Goal: Task Accomplishment & Management: Use online tool/utility

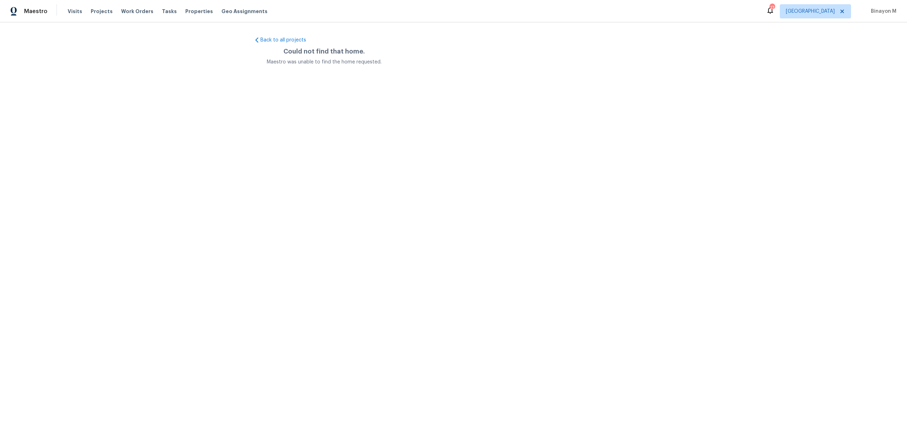
click at [136, 16] on div "Visits Projects Work Orders Tasks Properties Geo Assignments" at bounding box center [172, 11] width 208 height 14
click at [133, 13] on span "Work Orders" at bounding box center [137, 11] width 32 height 7
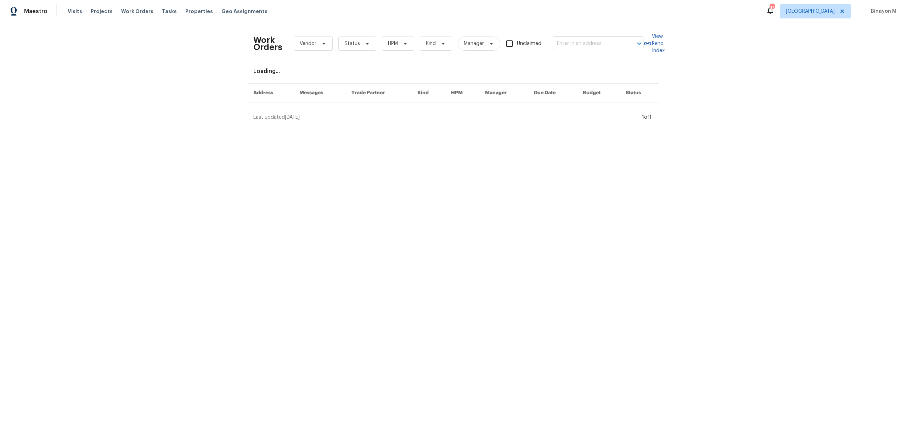
click at [566, 47] on input "text" at bounding box center [588, 43] width 71 height 11
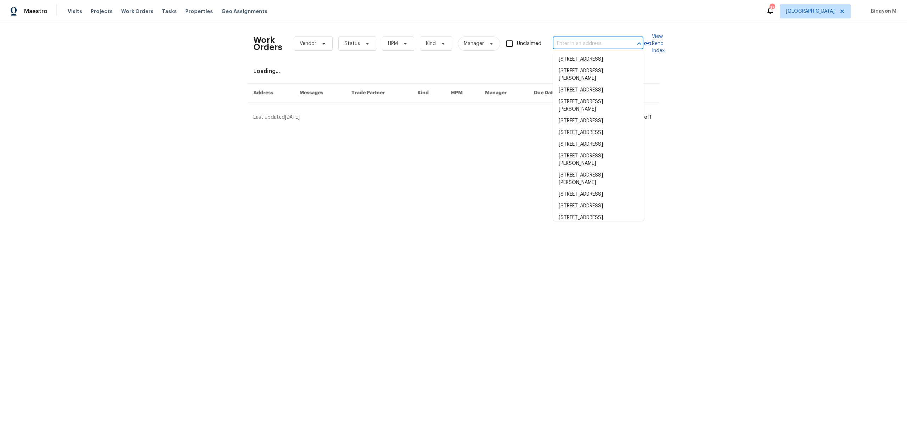
paste input "[STREET_ADDRESS]"
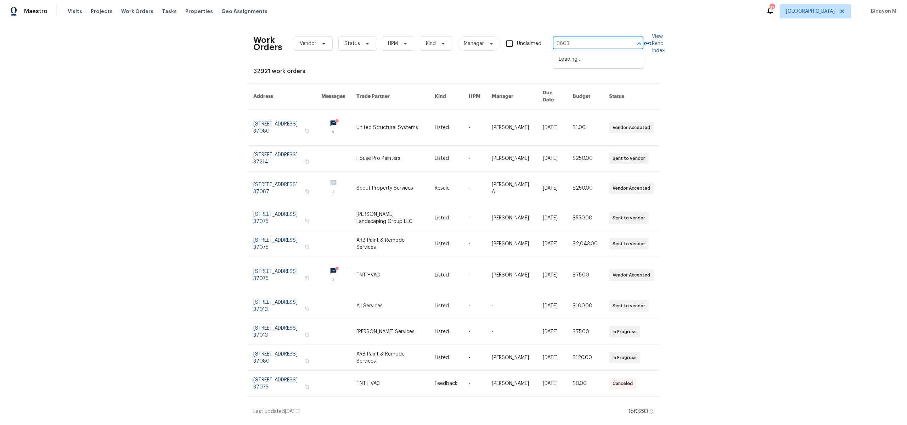
type input "3603"
click at [559, 63] on li "3603 Pitchers Ln, Murfreesboro, TN 37128" at bounding box center [598, 60] width 91 height 12
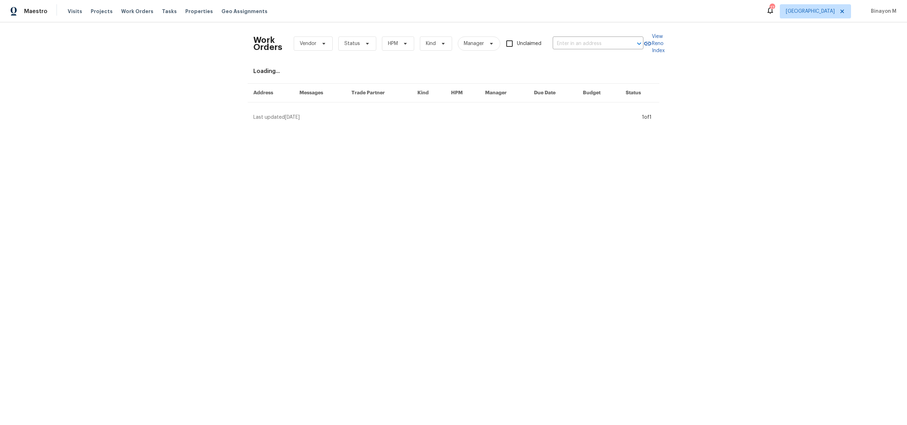
type input "3603 Pitchers Ln, Murfreesboro, TN 37128"
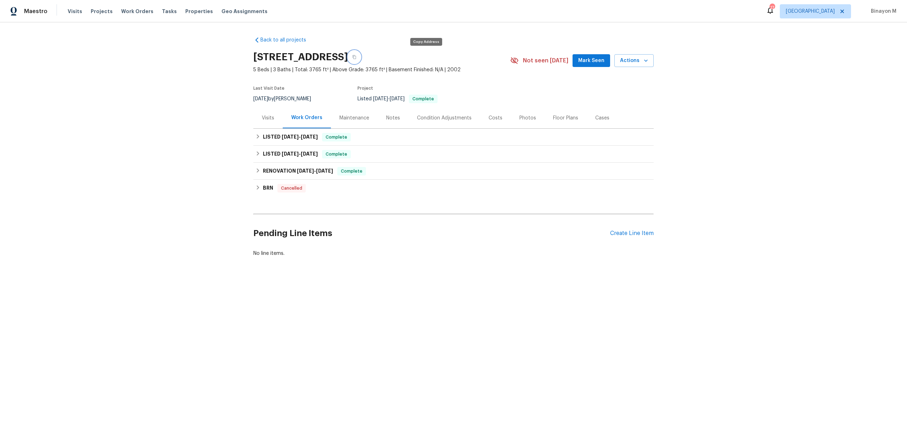
click at [356, 56] on icon "button" at bounding box center [355, 57] width 4 height 4
click at [256, 136] on icon at bounding box center [258, 136] width 5 height 5
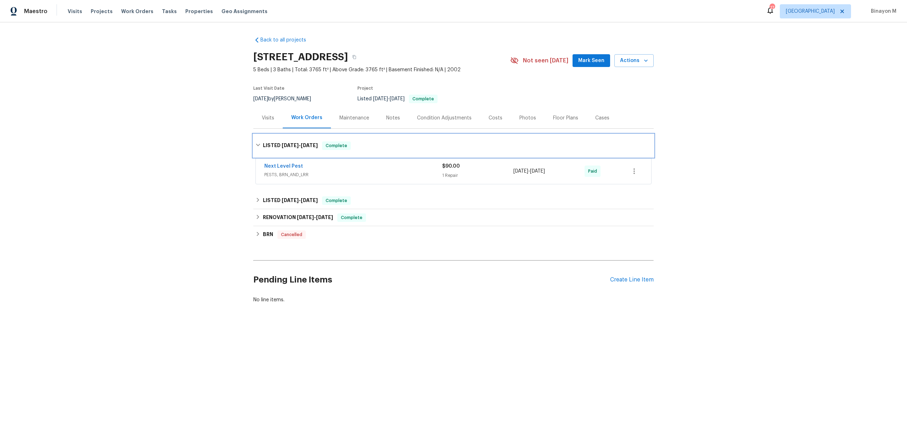
click at [258, 141] on div "LISTED [DATE] - [DATE] Complete" at bounding box center [453, 145] width 400 height 23
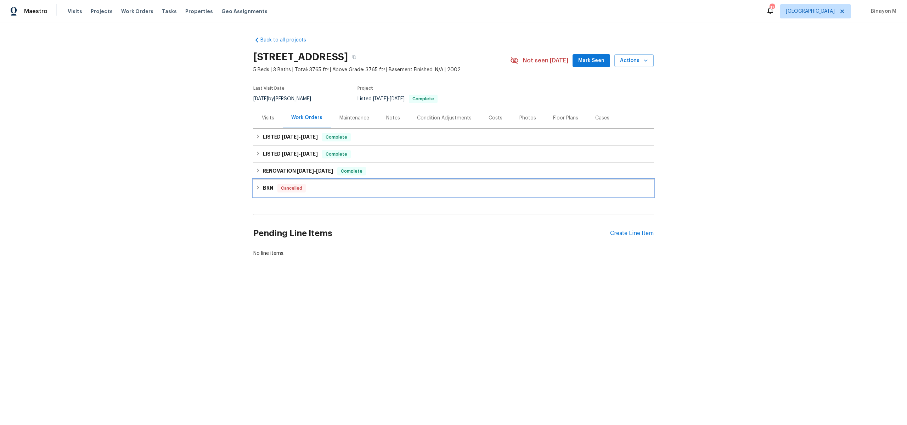
click at [256, 190] on div "BRN Cancelled" at bounding box center [454, 188] width 396 height 9
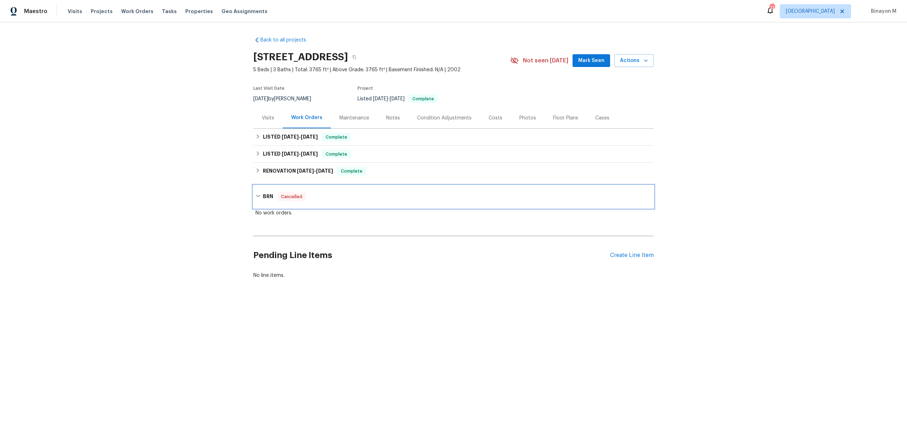
click at [256, 190] on div "BRN Cancelled" at bounding box center [453, 196] width 400 height 23
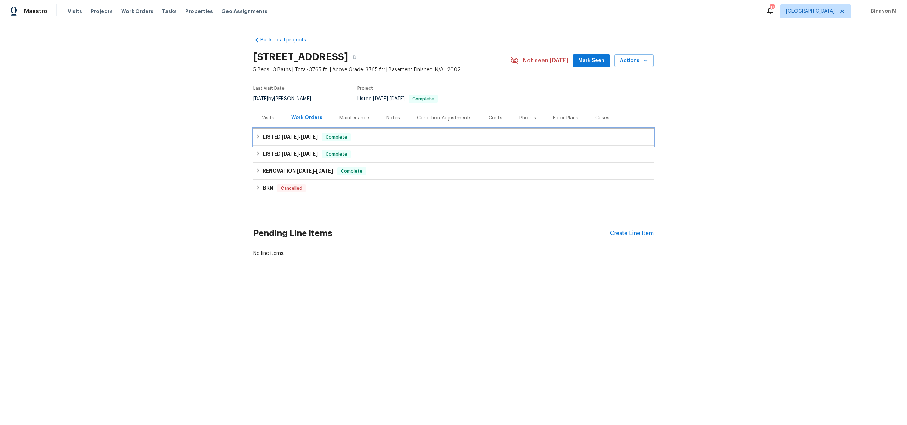
click at [260, 138] on div "LISTED [DATE] - [DATE] Complete" at bounding box center [454, 137] width 396 height 9
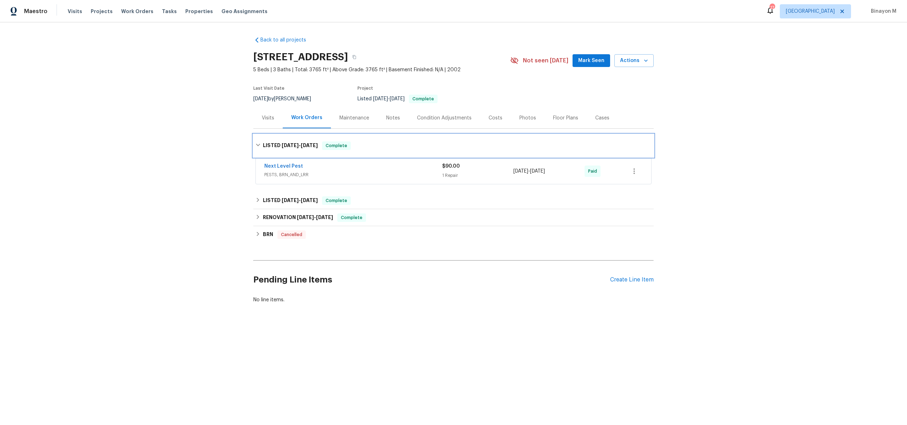
click at [260, 138] on div "LISTED [DATE] - [DATE] Complete" at bounding box center [453, 145] width 400 height 23
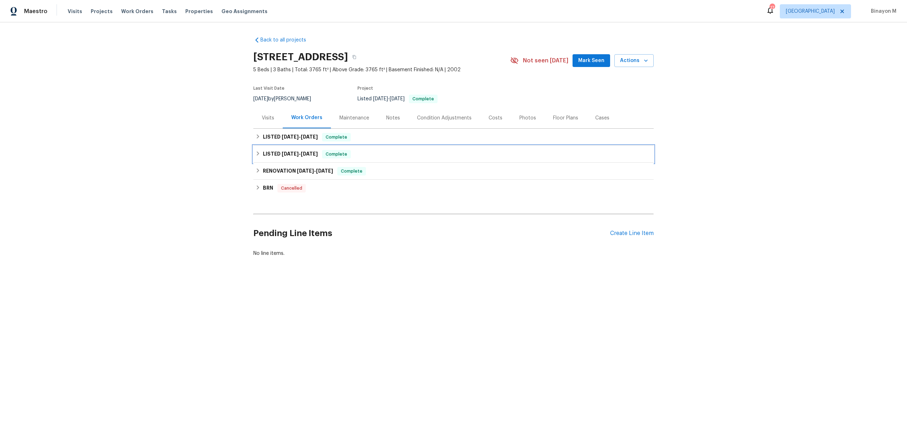
click at [259, 152] on icon at bounding box center [258, 153] width 5 height 5
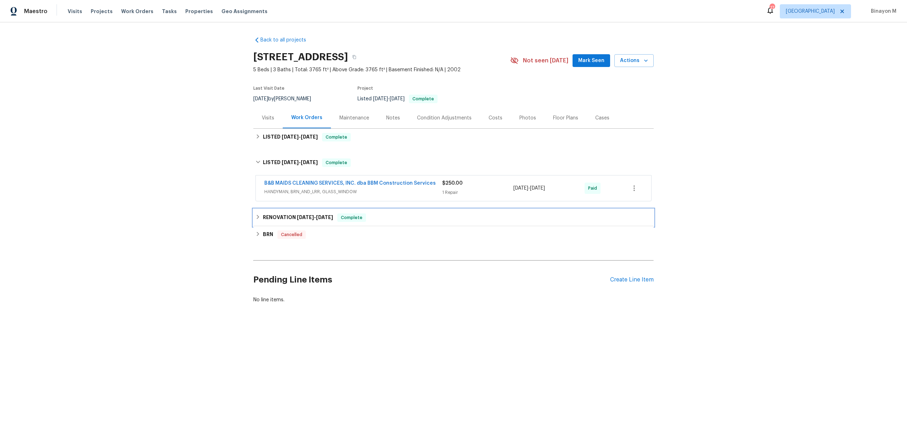
click at [258, 218] on icon at bounding box center [258, 216] width 5 height 5
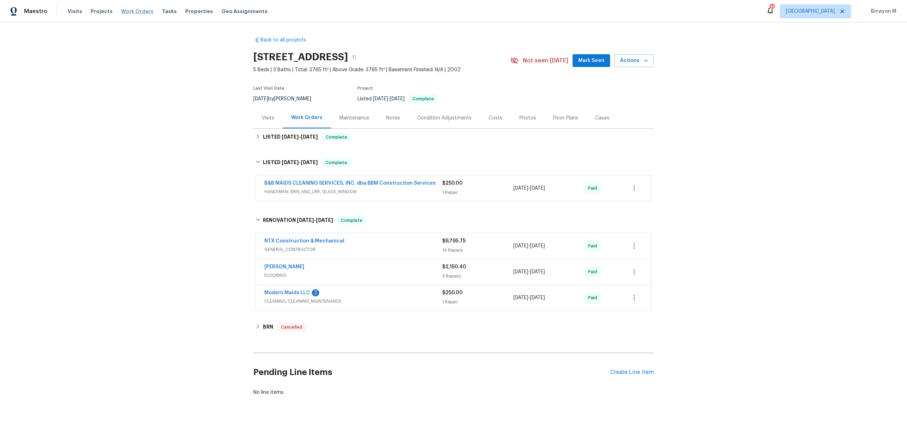
click at [138, 12] on span "Work Orders" at bounding box center [137, 11] width 32 height 7
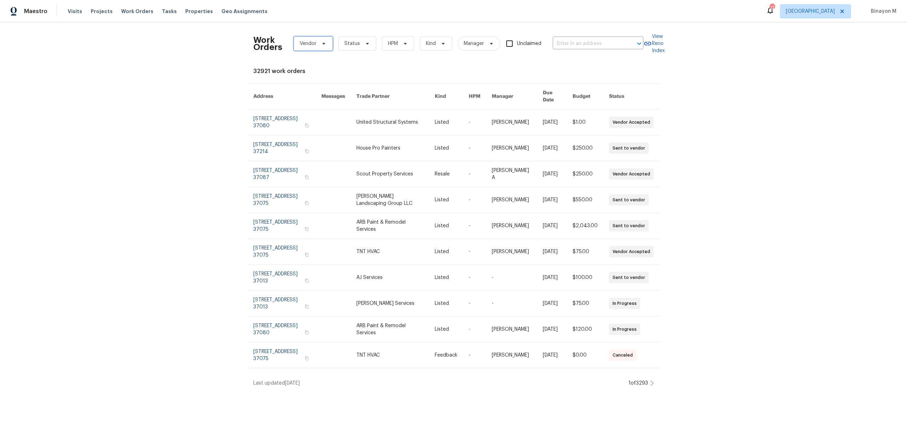
click at [305, 37] on span "Vendor" at bounding box center [313, 44] width 39 height 14
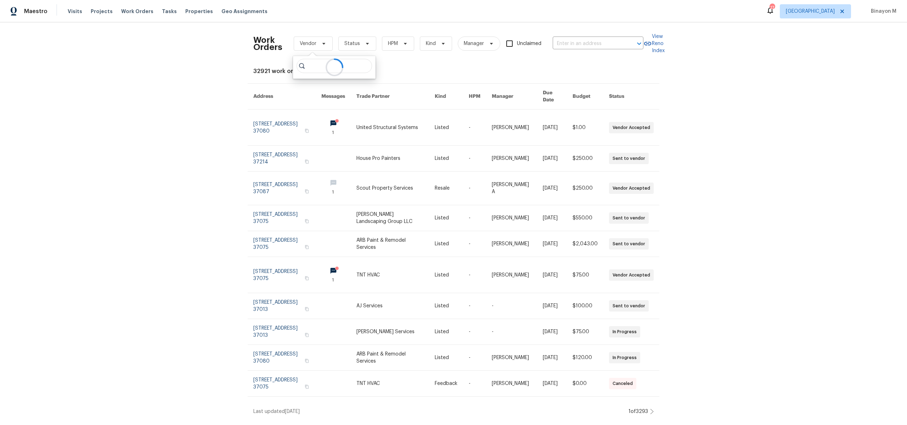
click at [327, 63] on icon at bounding box center [334, 67] width 19 height 19
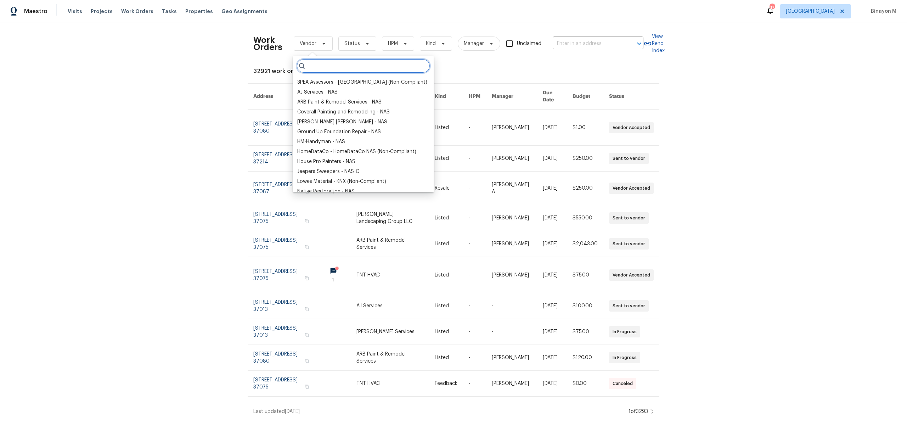
click at [325, 65] on input "search" at bounding box center [364, 66] width 134 height 14
paste input "B&B MAIDS CLEANING SERVICES, INC. dba BBM Construction Services"
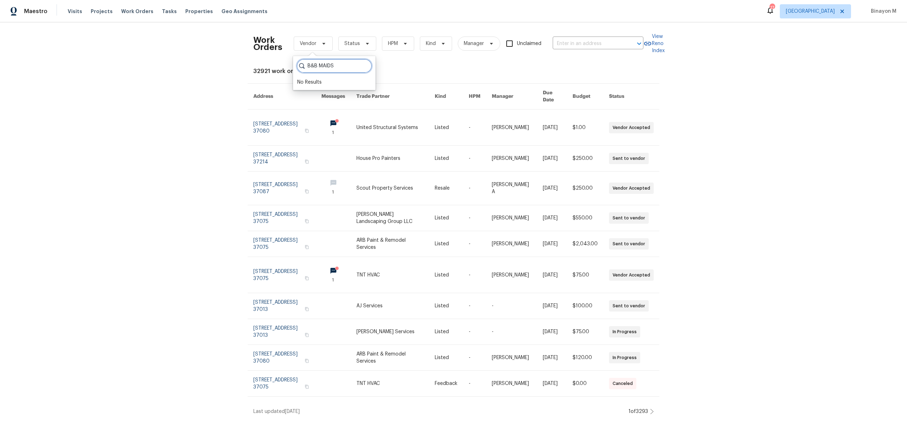
type input "B&B MAIDS"
click at [429, 42] on span "Kind" at bounding box center [431, 43] width 10 height 7
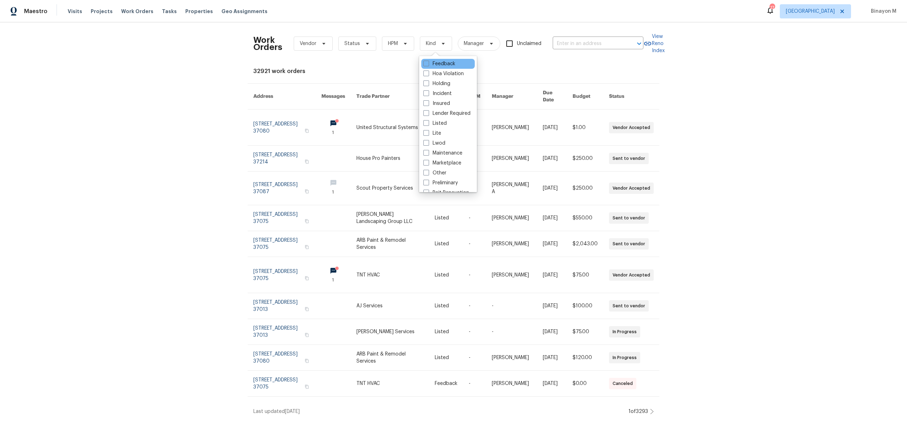
click at [447, 60] on div "Feedback" at bounding box center [448, 64] width 54 height 10
click at [444, 61] on label "Feedback" at bounding box center [440, 63] width 32 height 7
click at [428, 61] on input "Feedback" at bounding box center [426, 62] width 5 height 5
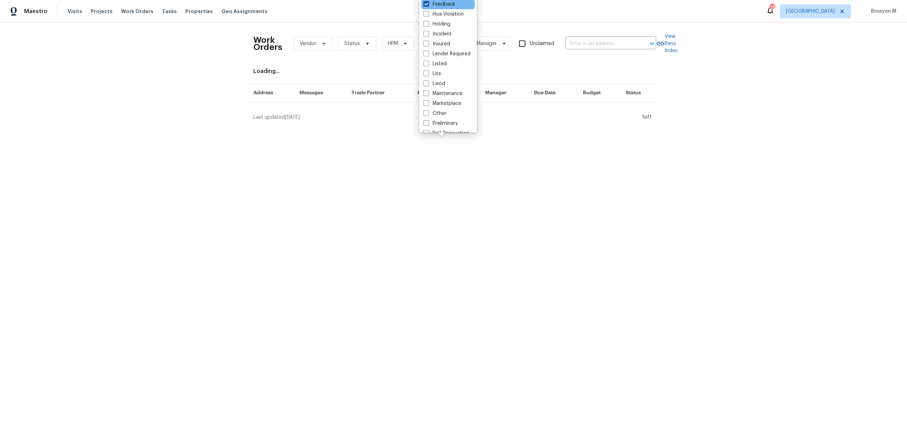
click at [444, 5] on label "Feedback" at bounding box center [440, 4] width 32 height 7
click at [428, 5] on input "Feedback" at bounding box center [426, 3] width 5 height 5
checkbox input "false"
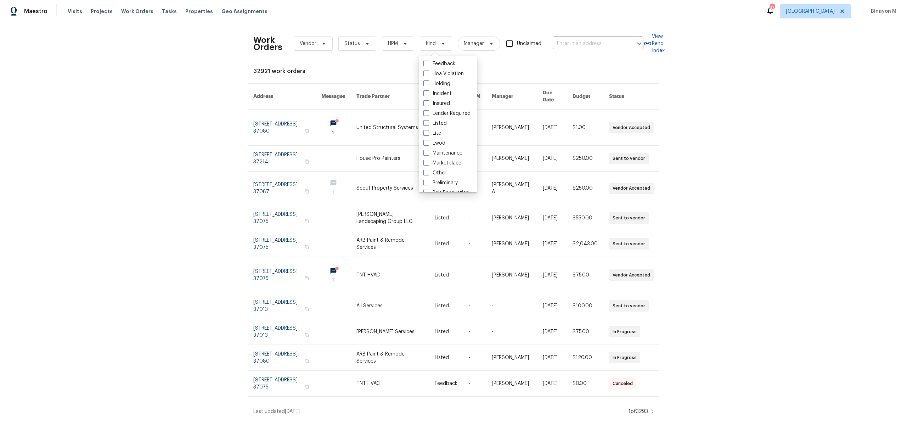
click at [366, 71] on div "32921 work orders" at bounding box center [453, 71] width 400 height 7
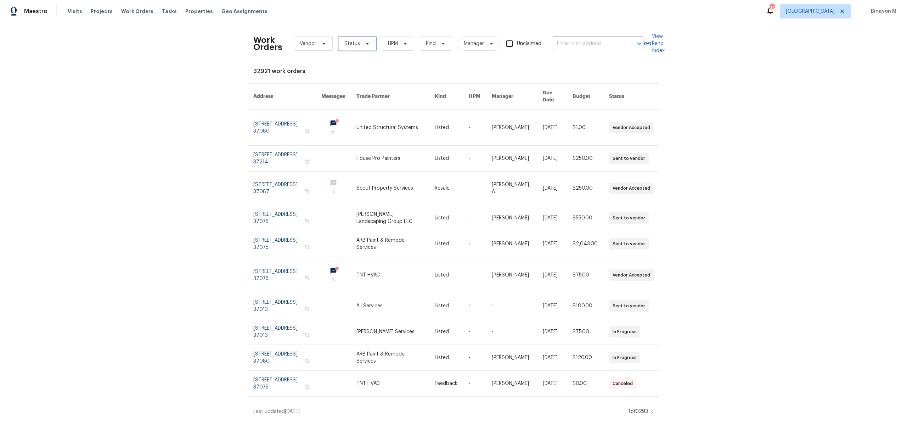
click at [365, 44] on icon at bounding box center [368, 44] width 6 height 6
click at [438, 68] on div "32921 work orders" at bounding box center [453, 71] width 400 height 7
click at [481, 43] on span "Manager" at bounding box center [474, 43] width 20 height 7
click at [412, 71] on div "32921 work orders" at bounding box center [453, 71] width 400 height 7
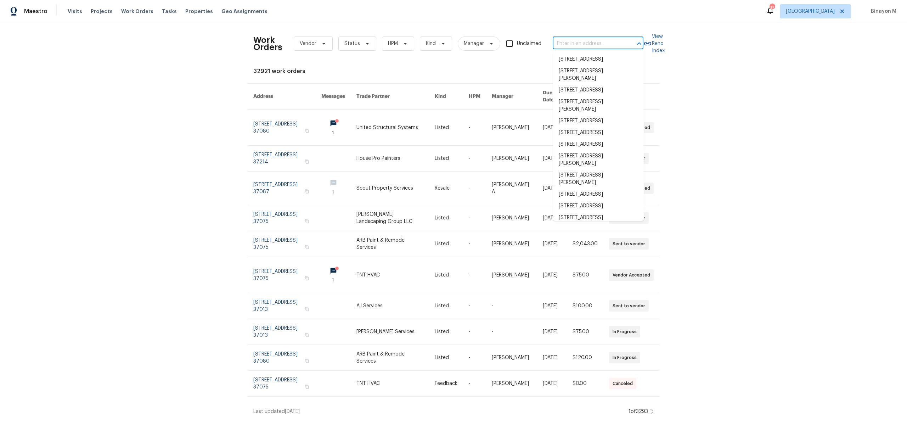
click at [569, 45] on input "text" at bounding box center [588, 43] width 71 height 11
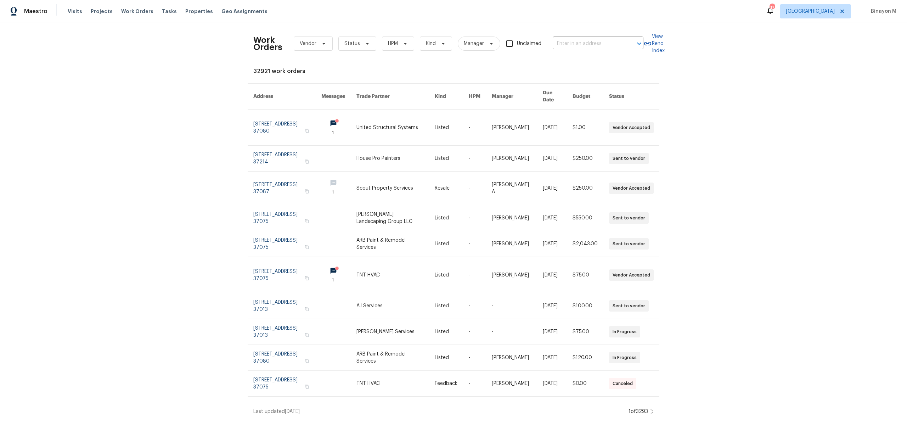
click at [489, 70] on div "32921 work orders" at bounding box center [453, 71] width 400 height 7
click at [306, 46] on span "Vendor" at bounding box center [308, 43] width 17 height 7
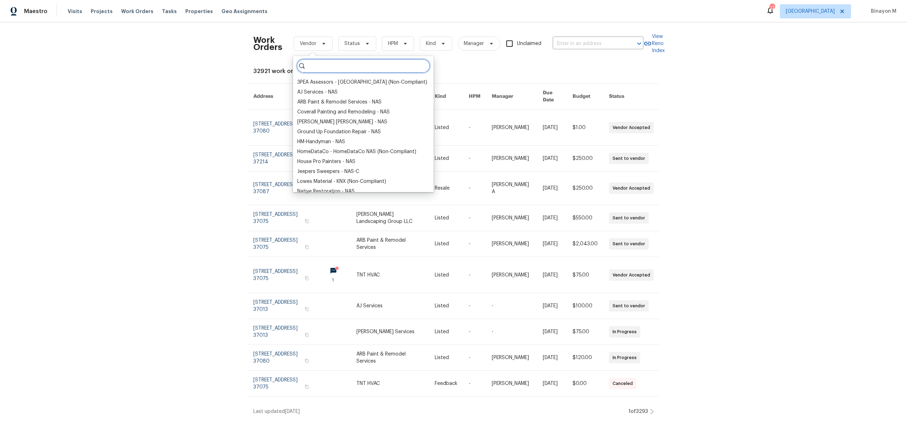
paste input "Centralized Purchasing-NATL."
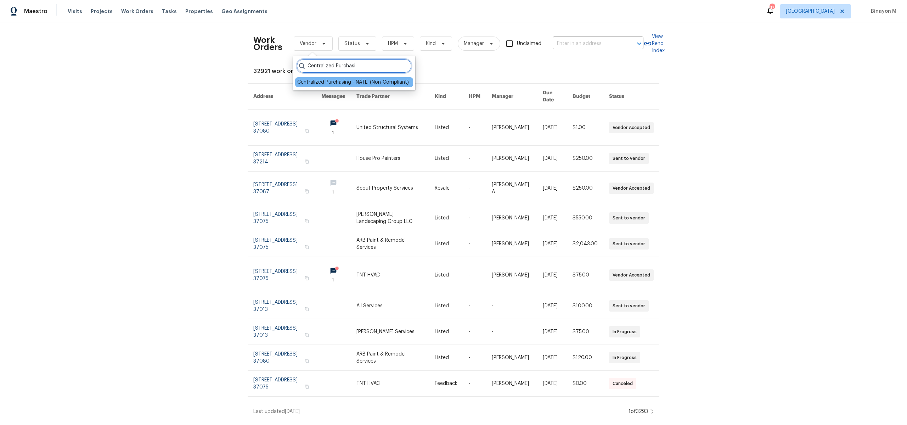
type input "Centralized Purchasi"
click at [343, 84] on div "Centralized Purchasing - NATL. (Non-Compliant)" at bounding box center [353, 82] width 112 height 7
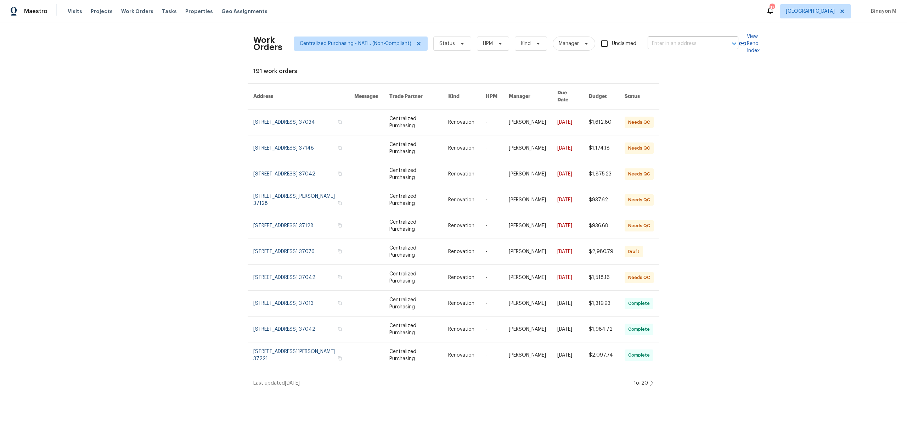
click at [651, 381] on icon at bounding box center [652, 383] width 3 height 5
click at [654, 375] on div "Work Orders Centralized Purchasing - NATL. (Non-Compliant) Status HPM Kind Mana…" at bounding box center [453, 207] width 907 height 370
click at [653, 381] on icon at bounding box center [652, 383] width 3 height 5
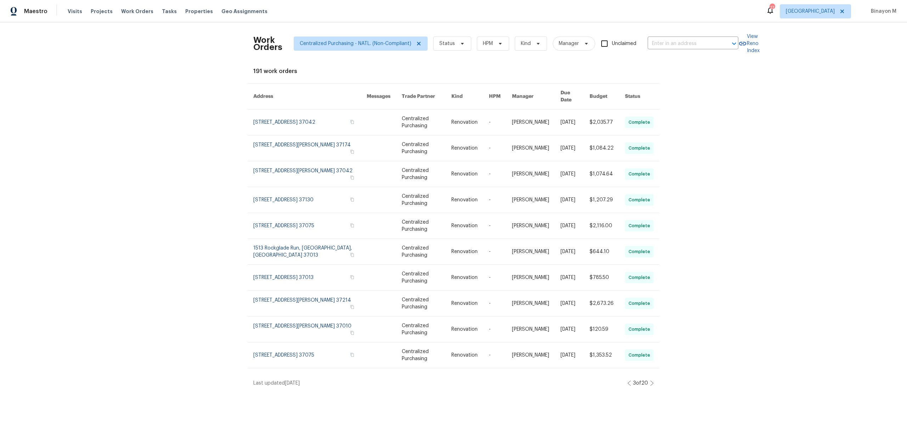
click at [653, 381] on icon at bounding box center [652, 383] width 3 height 5
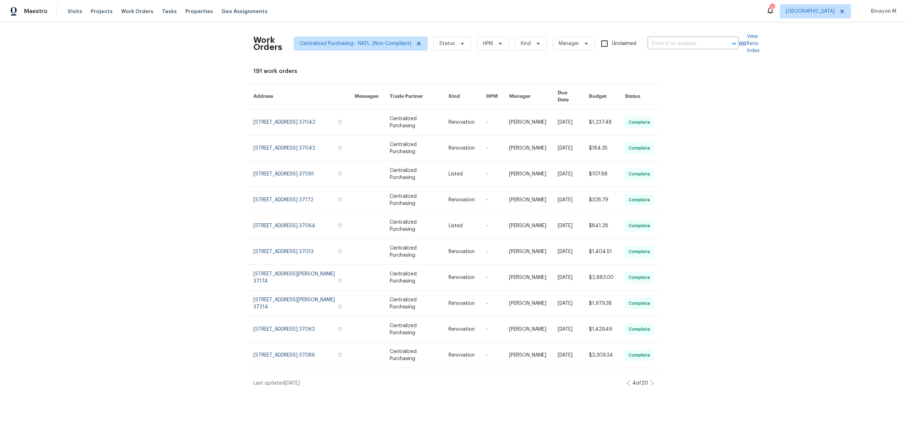
click at [653, 381] on icon at bounding box center [652, 383] width 3 height 5
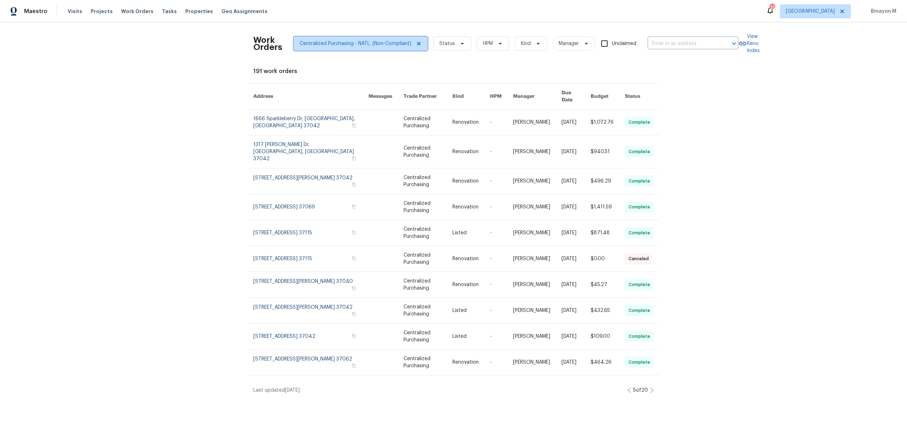
click at [341, 46] on span "Centralized Purchasing - NATL. (Non-Compliant)" at bounding box center [356, 43] width 112 height 7
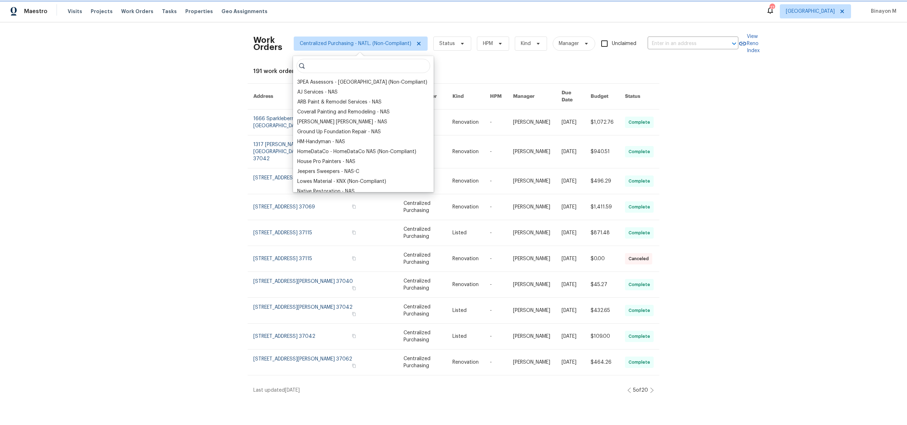
click at [416, 43] on icon at bounding box center [419, 44] width 6 height 6
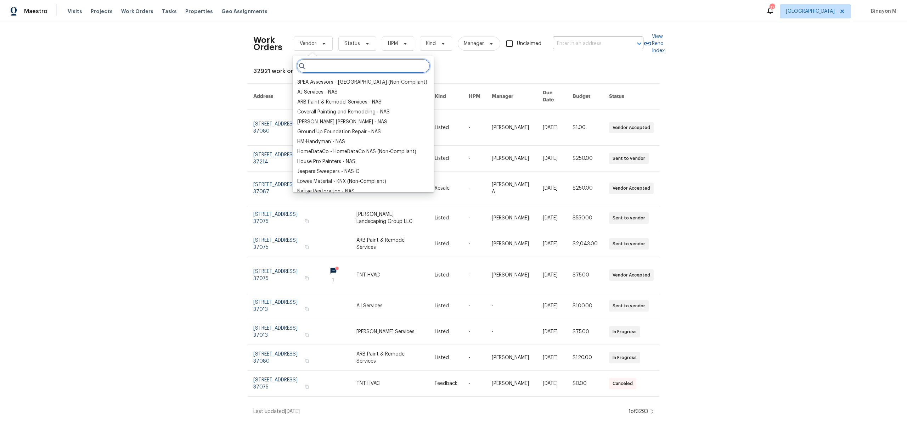
click at [329, 65] on input "search" at bounding box center [364, 66] width 134 height 14
paste input "Centralized Purchasing-NATL."
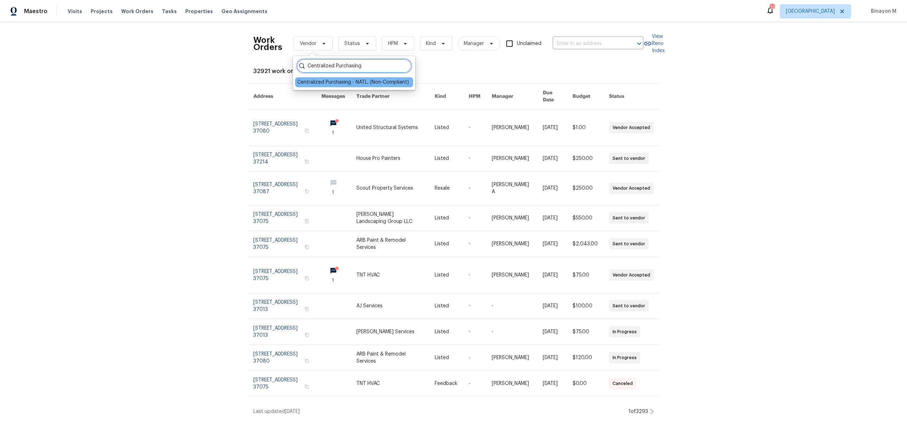
type input "Centralized Purchasing"
click at [334, 83] on div "Centralized Purchasing - NATL. (Non-Compliant)" at bounding box center [353, 82] width 112 height 7
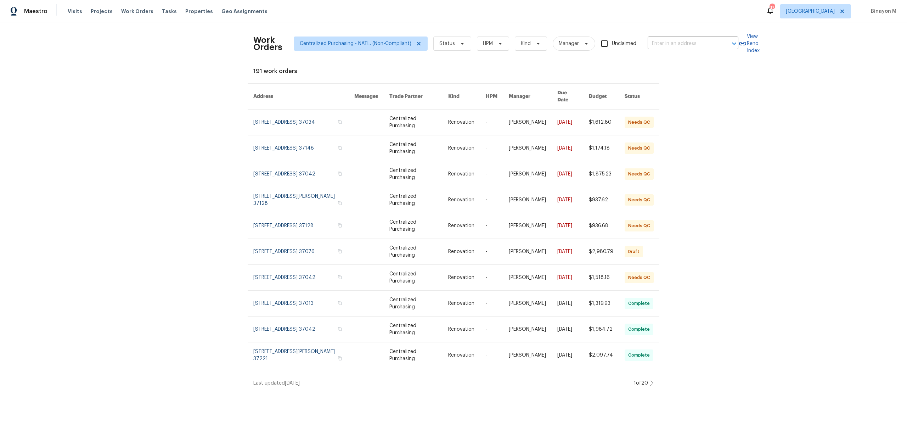
click at [652, 380] on icon at bounding box center [652, 383] width 4 height 6
click at [653, 381] on icon at bounding box center [652, 383] width 3 height 5
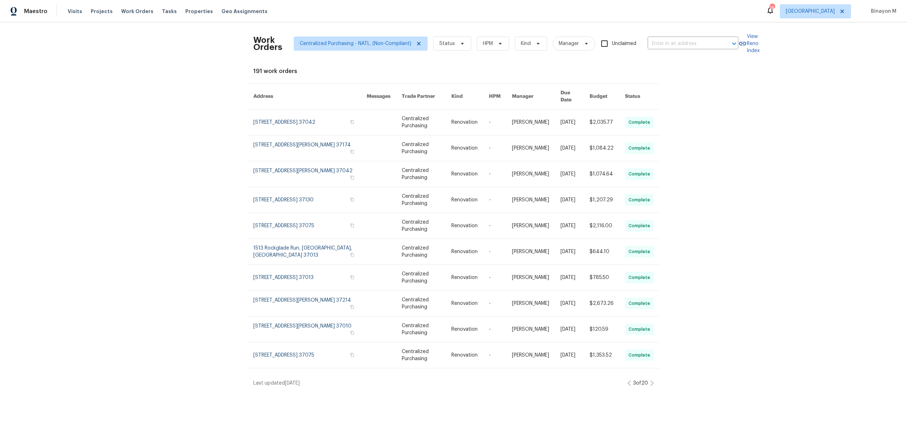
click at [628, 381] on icon at bounding box center [629, 383] width 3 height 5
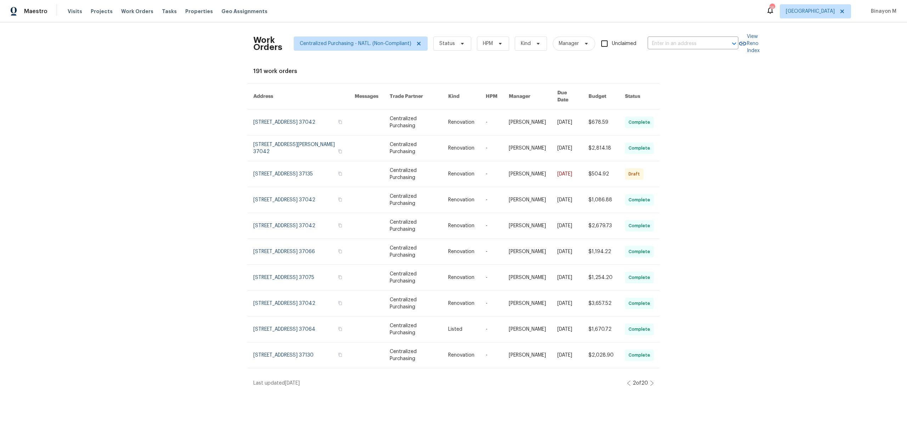
click at [627, 380] on icon at bounding box center [629, 383] width 4 height 6
click at [653, 381] on icon at bounding box center [652, 383] width 3 height 5
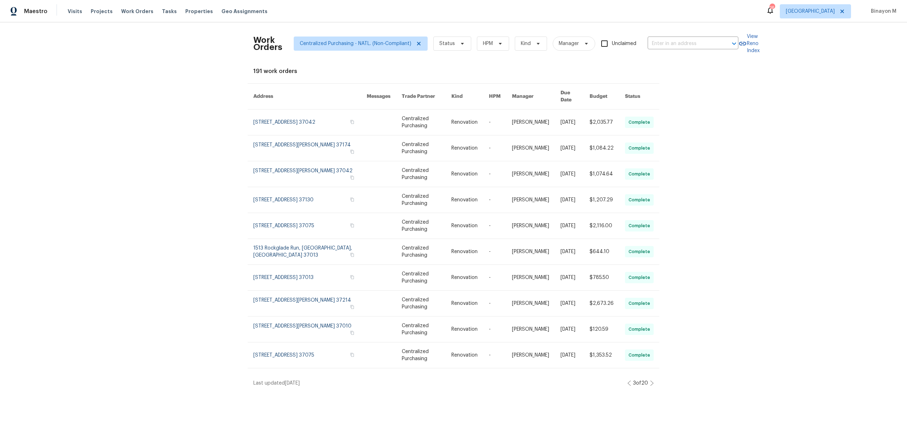
click at [653, 381] on icon at bounding box center [652, 383] width 3 height 5
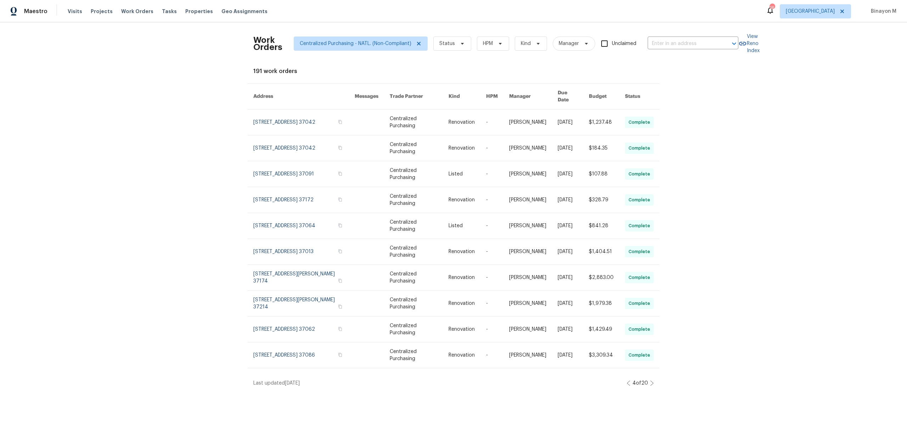
click at [653, 381] on icon at bounding box center [652, 383] width 3 height 5
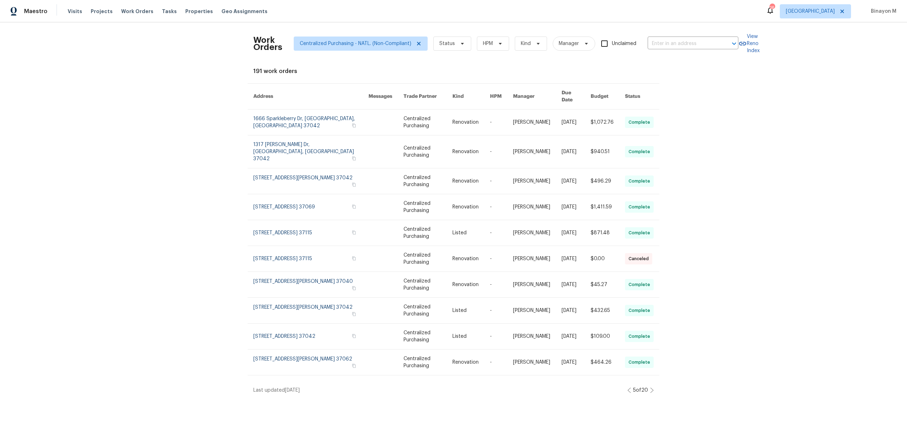
click at [654, 387] on icon at bounding box center [652, 390] width 4 height 6
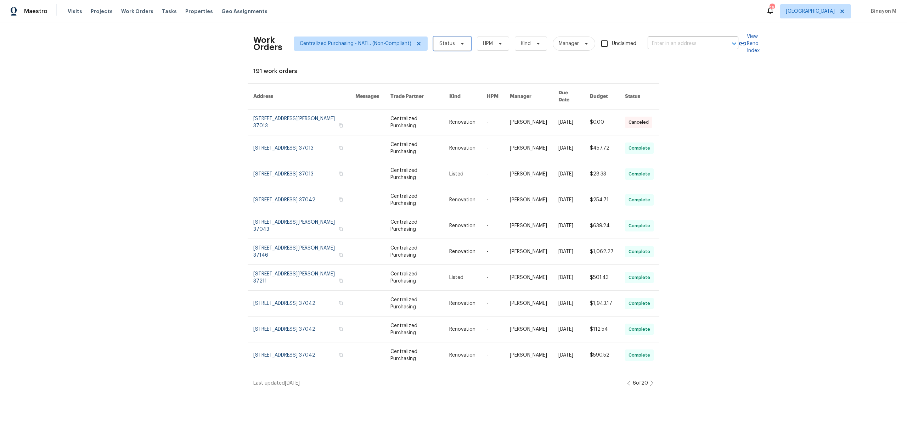
click at [458, 47] on span "Status" at bounding box center [452, 44] width 38 height 14
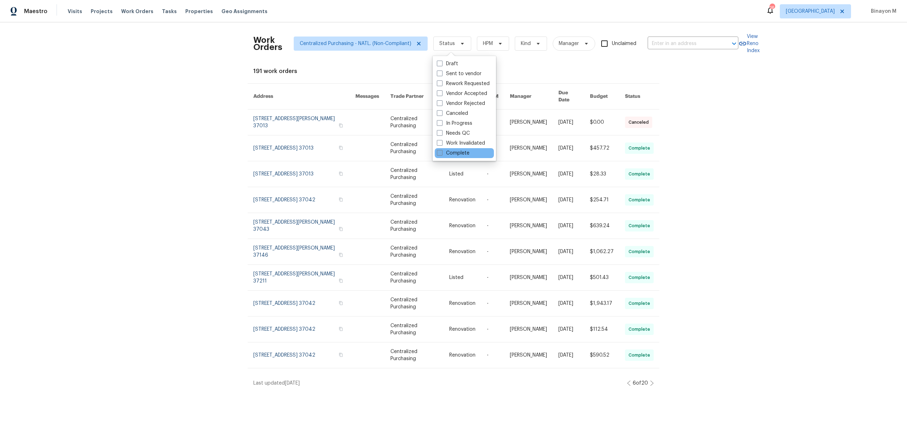
click at [463, 152] on label "Complete" at bounding box center [453, 153] width 33 height 7
click at [442, 152] on input "Complete" at bounding box center [439, 152] width 5 height 5
checkbox input "true"
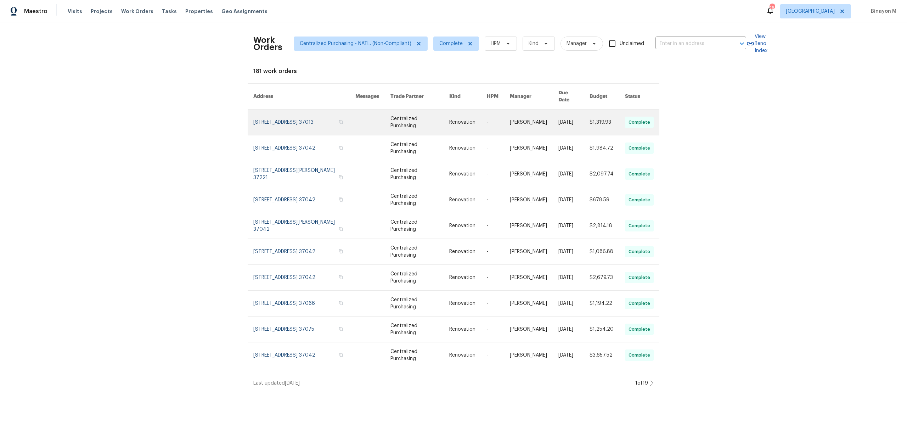
click at [272, 111] on link at bounding box center [304, 123] width 102 height 26
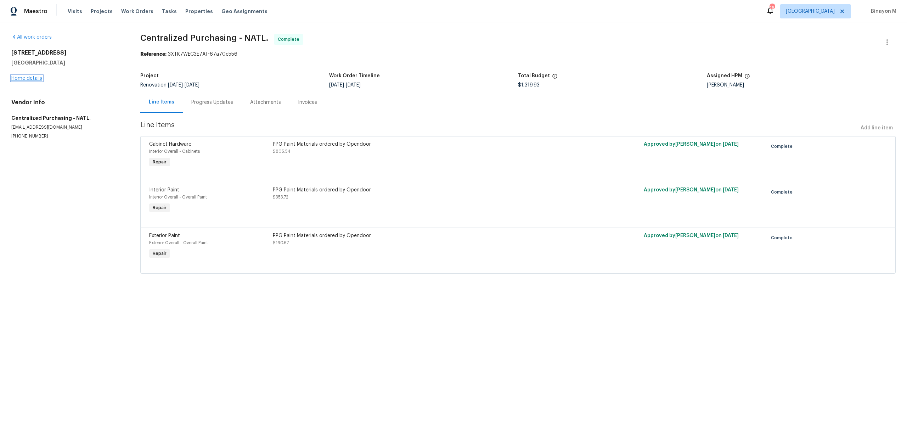
click at [34, 79] on link "Home details" at bounding box center [26, 78] width 31 height 5
